Goal: Navigation & Orientation: Find specific page/section

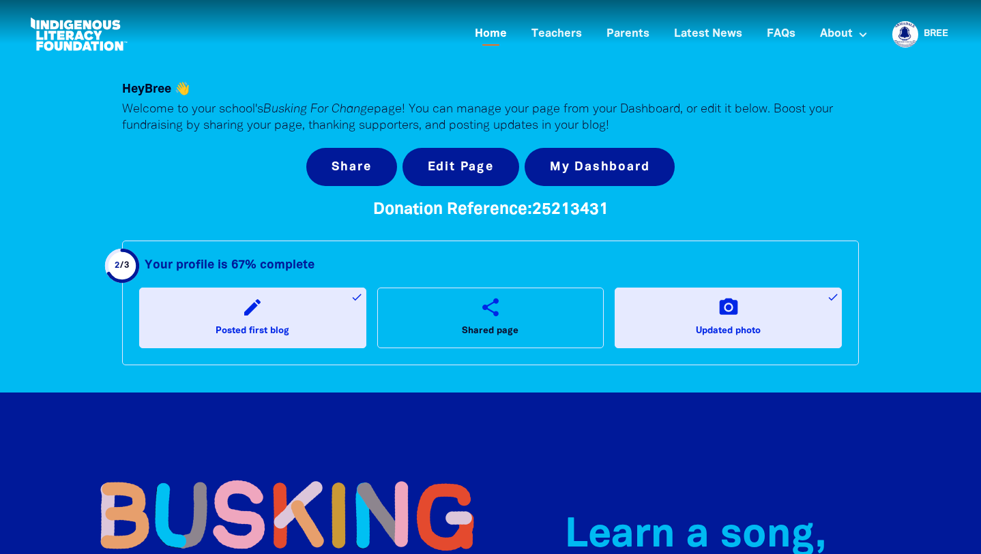
click at [496, 33] on link "Home" at bounding box center [490, 34] width 48 height 23
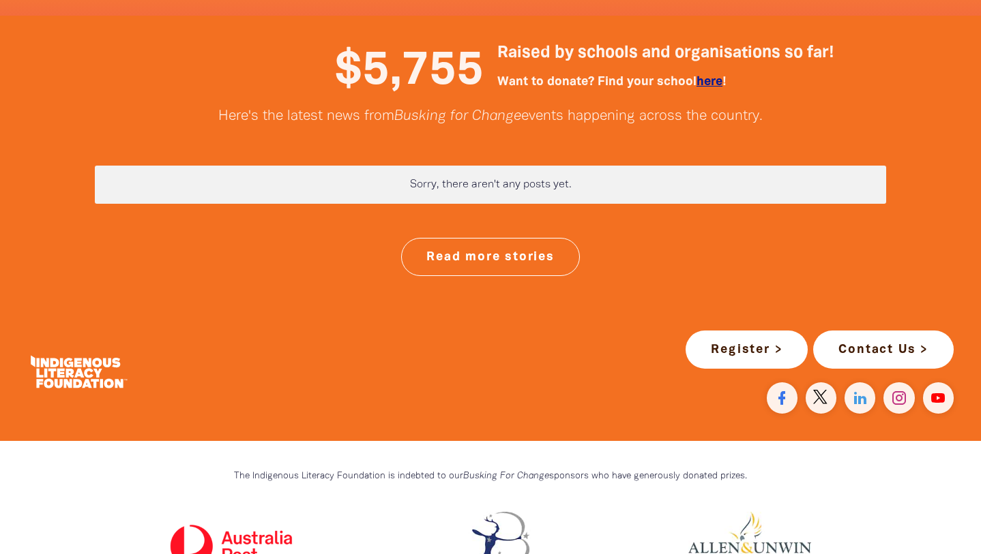
scroll to position [3516, 0]
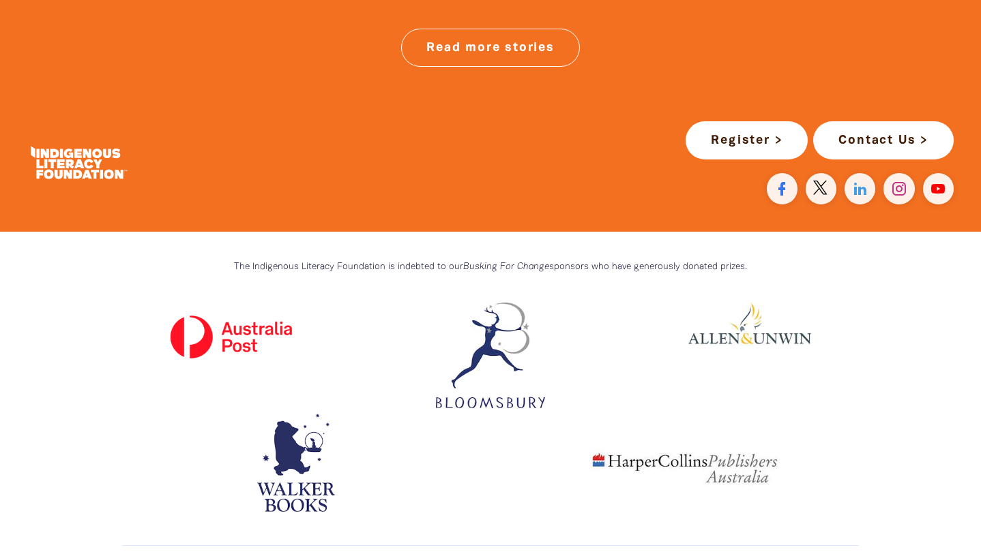
scroll to position [3715, 0]
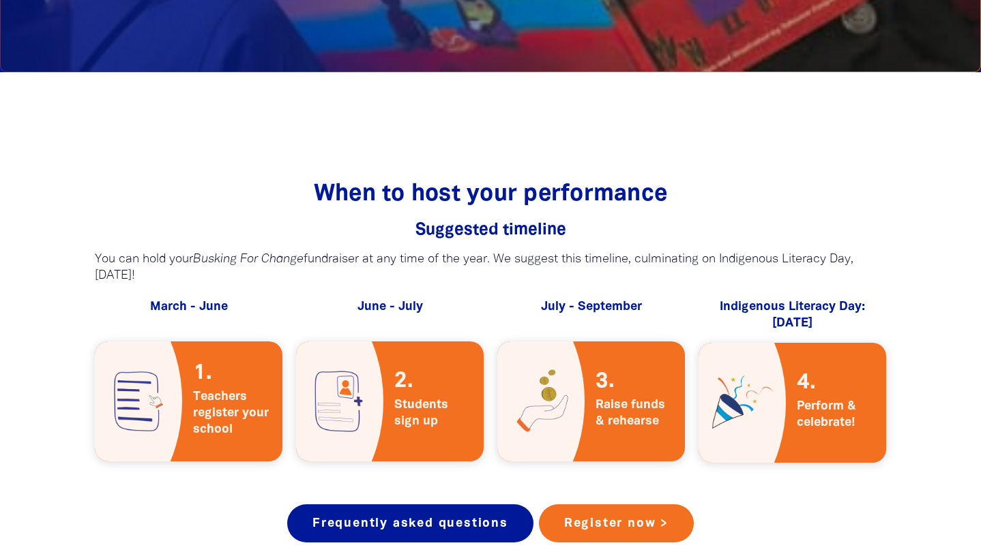
scroll to position [1875, 0]
